Goal: Navigation & Orientation: Find specific page/section

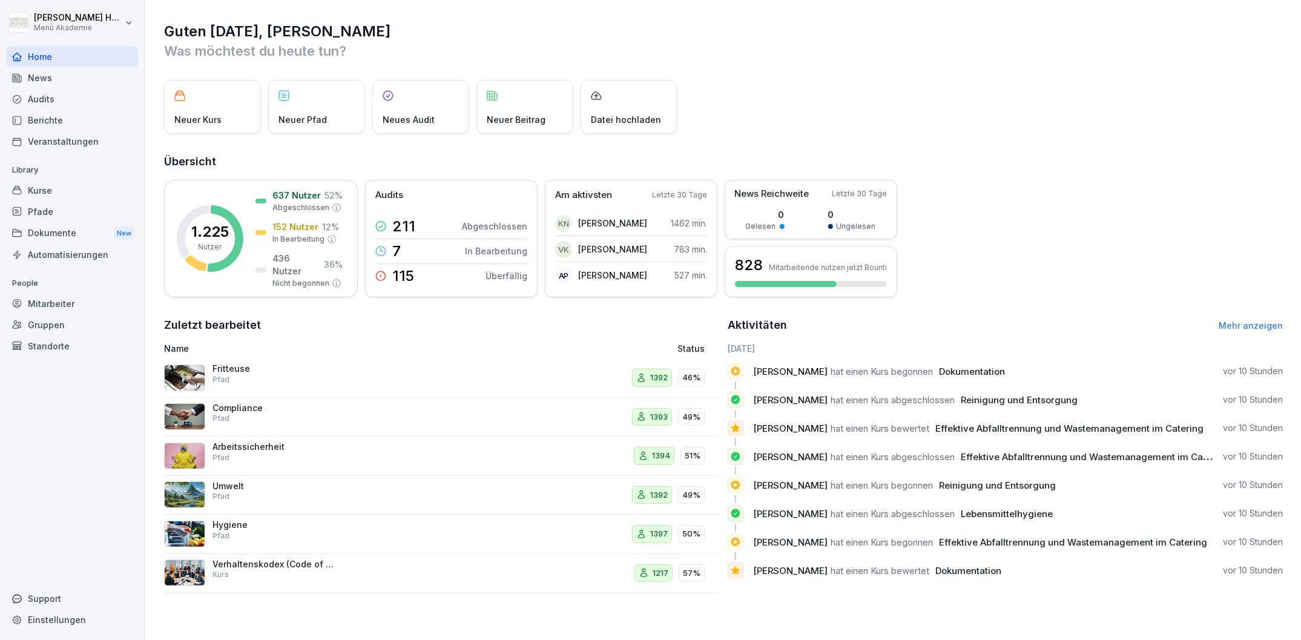
click at [51, 99] on div "Audits" at bounding box center [72, 98] width 132 height 21
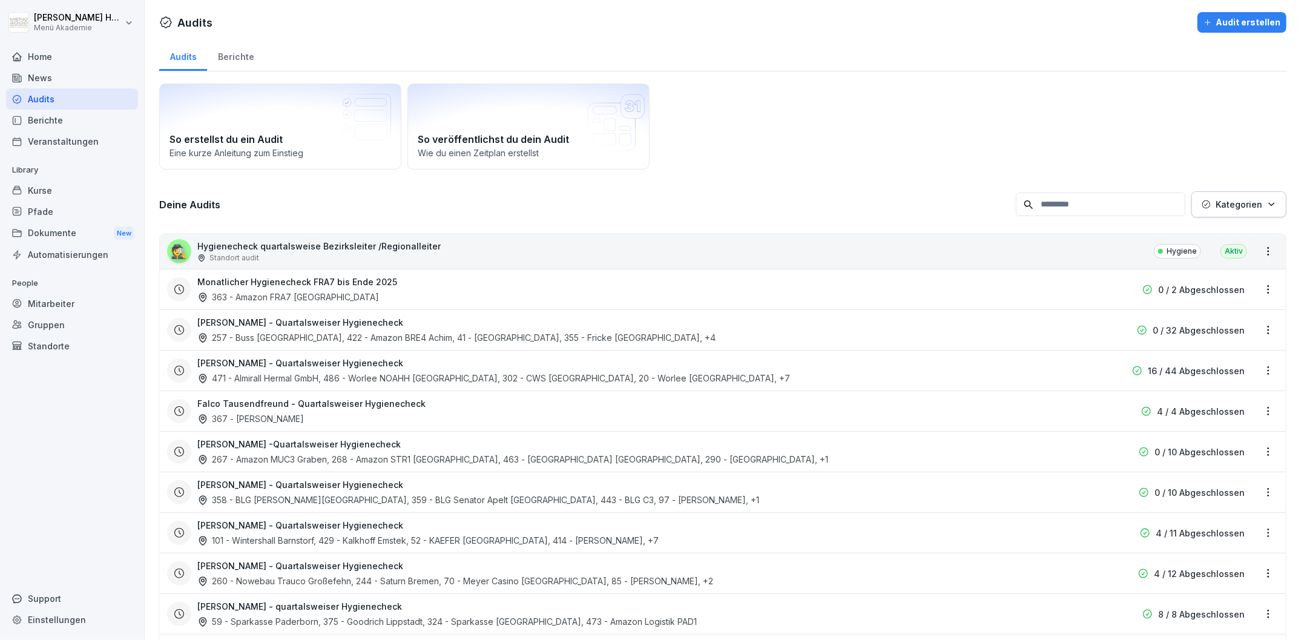
click at [226, 45] on div "Berichte" at bounding box center [236, 55] width 58 height 31
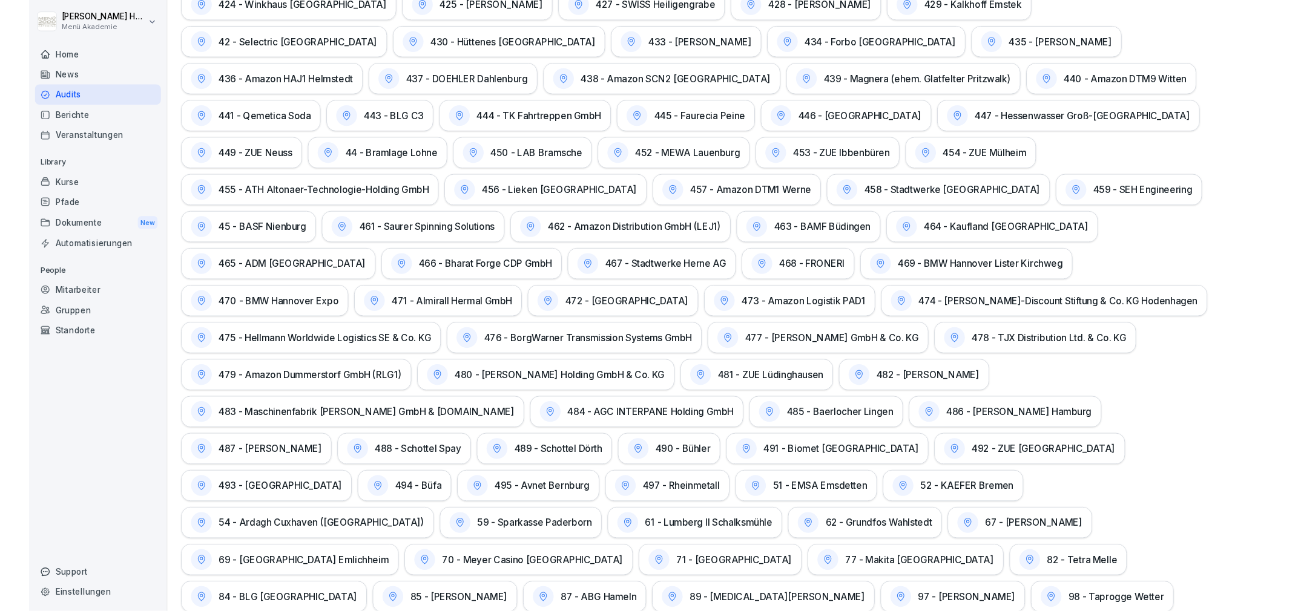
scroll to position [1804, 0]
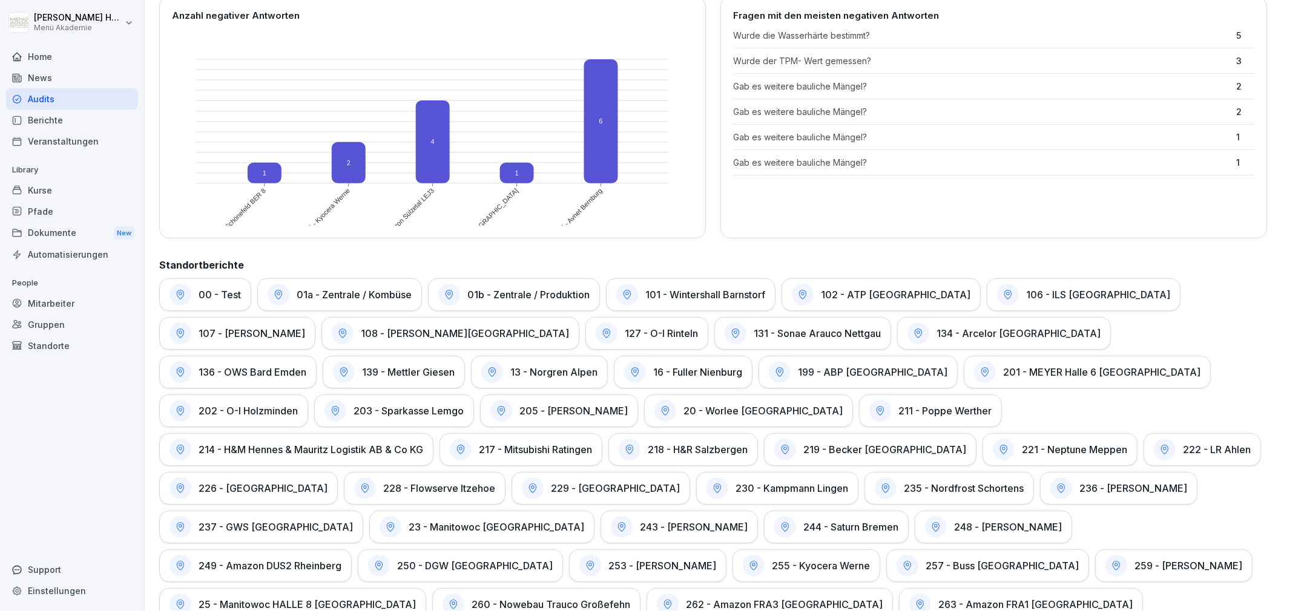
scroll to position [242, 0]
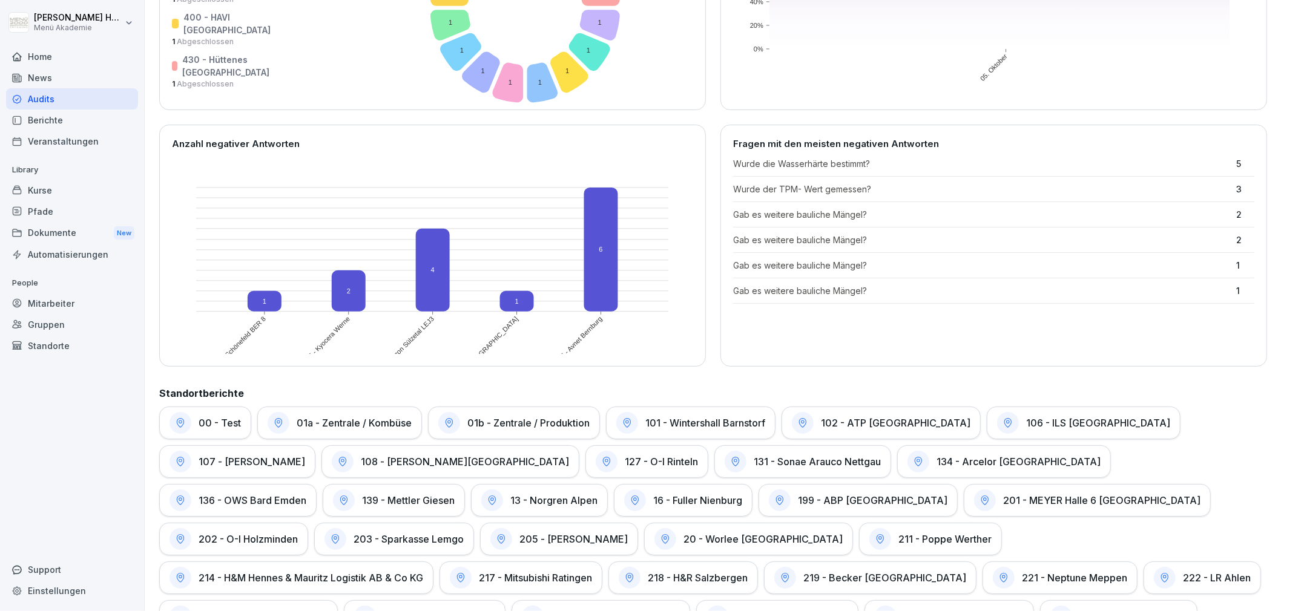
click at [631, 393] on h2 "Standortberichte" at bounding box center [713, 393] width 1108 height 15
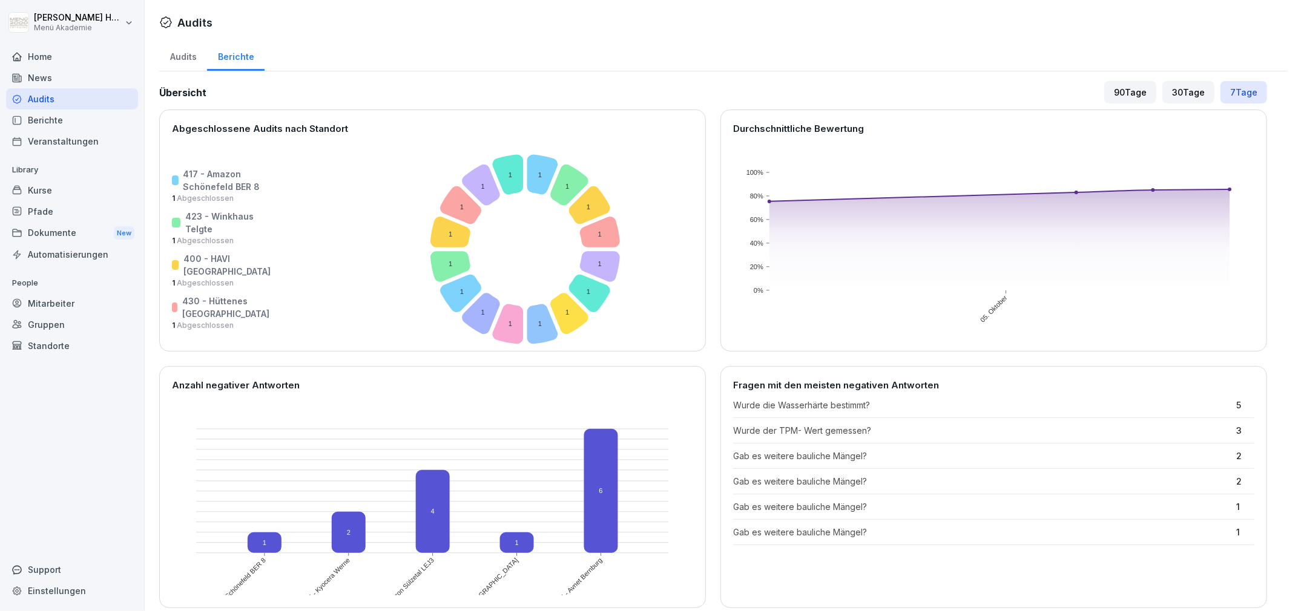
drag, startPoint x: 186, startPoint y: 65, endPoint x: 187, endPoint y: 76, distance: 10.9
click at [187, 65] on div "Audits" at bounding box center [183, 55] width 48 height 31
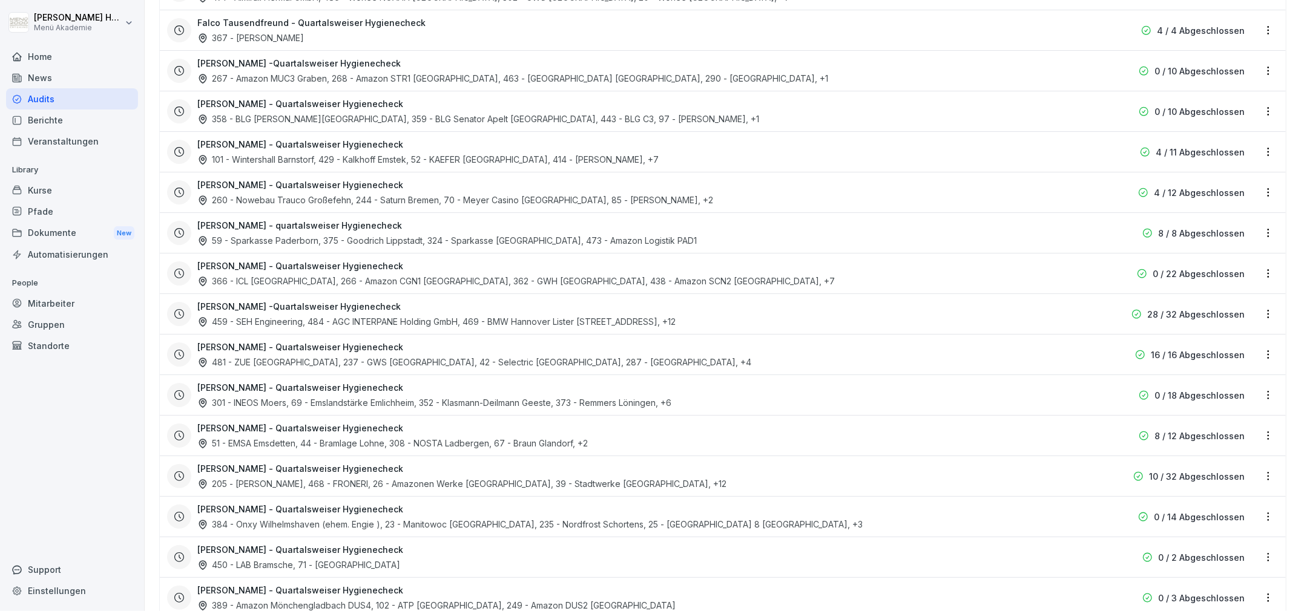
scroll to position [467, 0]
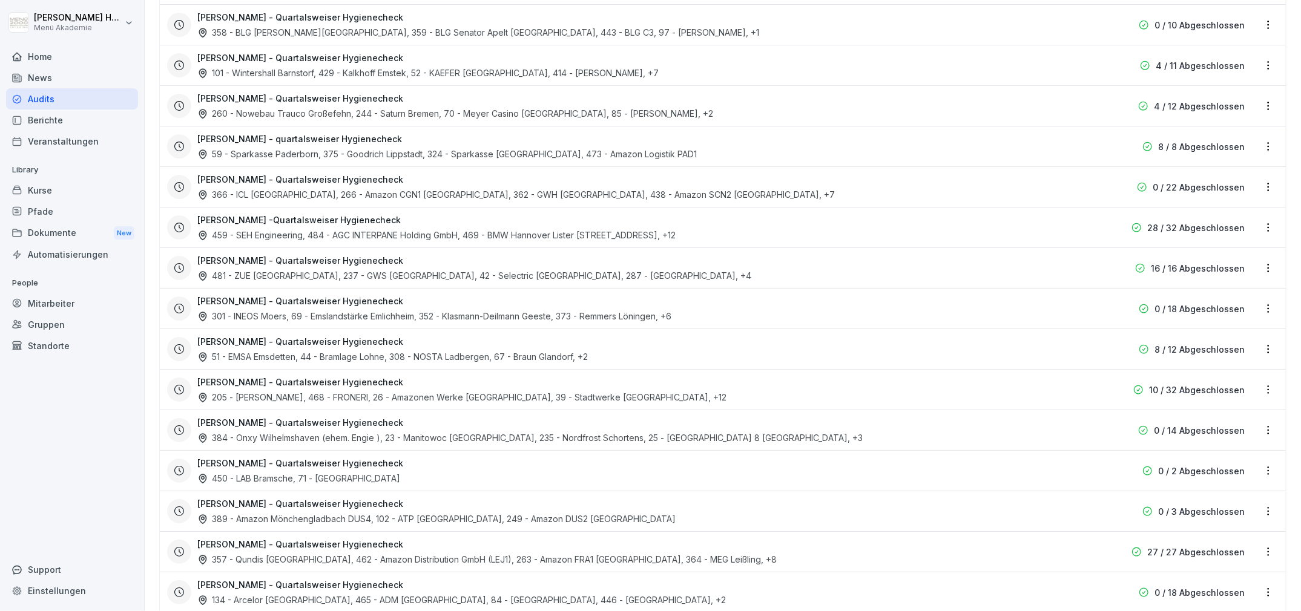
click at [94, 493] on div "Home News Audits Berichte Veranstaltungen Library Kurse Pfade Dokumente New Aut…" at bounding box center [72, 322] width 132 height 567
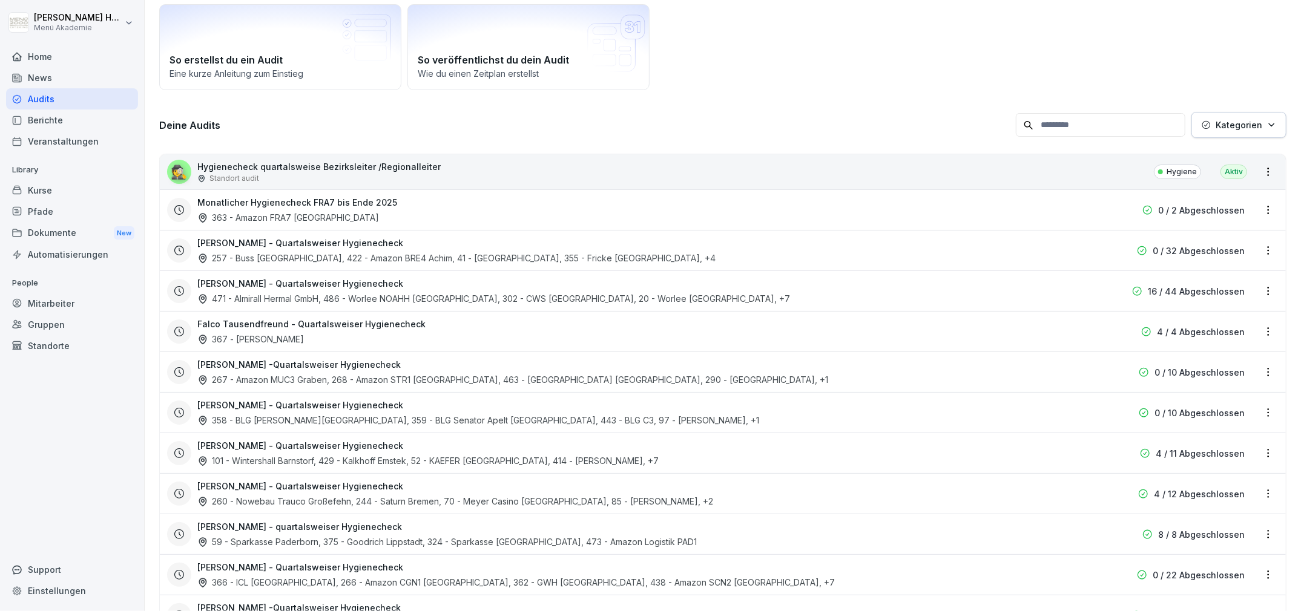
scroll to position [0, 0]
